Goal: Find specific page/section: Find specific page/section

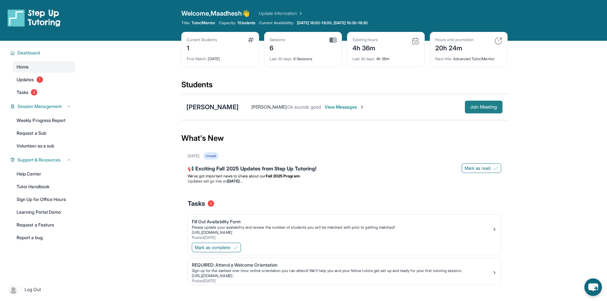
click at [471, 107] on span "Join Meeting" at bounding box center [483, 107] width 27 height 4
click at [207, 107] on div "[PERSON_NAME]" at bounding box center [212, 107] width 52 height 9
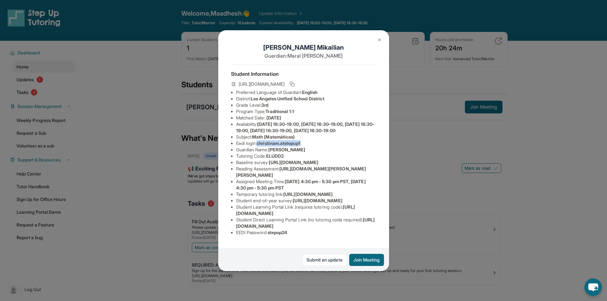
drag, startPoint x: 259, startPoint y: 156, endPoint x: 319, endPoint y: 157, distance: 59.6
click at [319, 147] on li "Eedi login : [PERSON_NAME].atstepup1" at bounding box center [306, 143] width 140 height 6
copy span "christinam.atstepup1"
drag, startPoint x: 270, startPoint y: 233, endPoint x: 321, endPoint y: 230, distance: 50.4
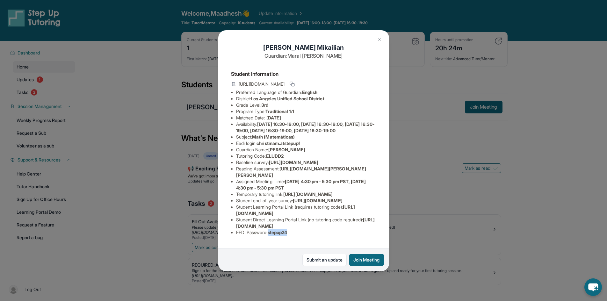
click at [321, 230] on li "EEDI Password : stepup24" at bounding box center [306, 232] width 140 height 6
copy span "stepup24"
drag, startPoint x: 389, startPoint y: 35, endPoint x: 398, endPoint y: 32, distance: 8.9
click at [389, 35] on div "[PERSON_NAME] Guardian: [PERSON_NAME] Student Information [URL][DOMAIN_NAME] Pr…" at bounding box center [303, 150] width 607 height 301
